Goal: Find specific page/section: Find specific page/section

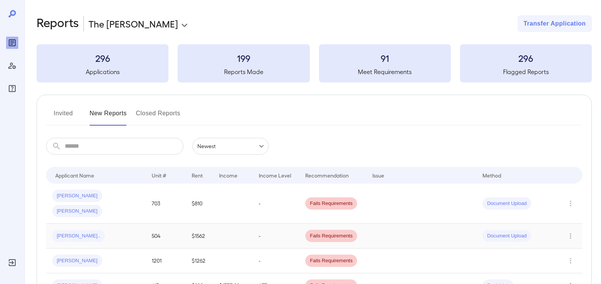
click at [87, 230] on div "[PERSON_NAME].." at bounding box center [95, 236] width 87 height 12
click at [82, 232] on span "[PERSON_NAME].." at bounding box center [78, 235] width 53 height 7
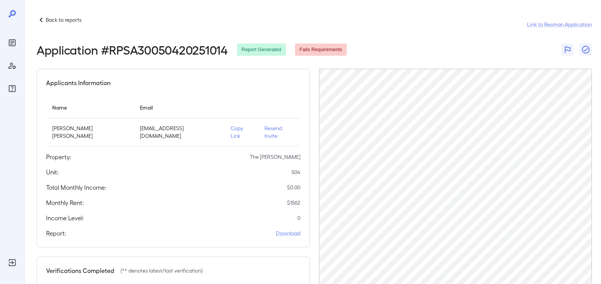
click at [231, 125] on p "Copy Link" at bounding box center [242, 131] width 22 height 15
click at [224, 167] on div "Unit: 504" at bounding box center [173, 171] width 254 height 9
click at [231, 130] on p "Copy Link" at bounding box center [242, 131] width 22 height 15
